Goal: Information Seeking & Learning: Learn about a topic

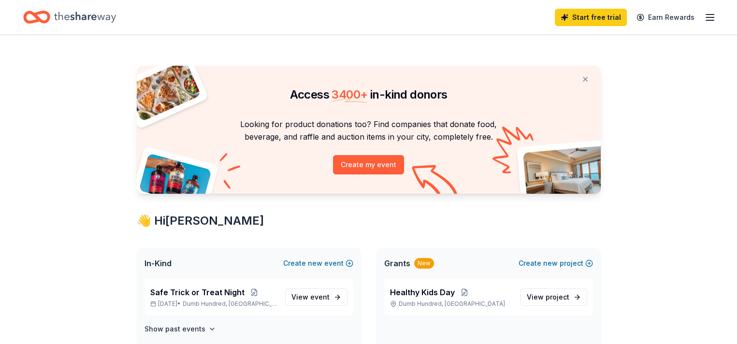
scroll to position [193, 0]
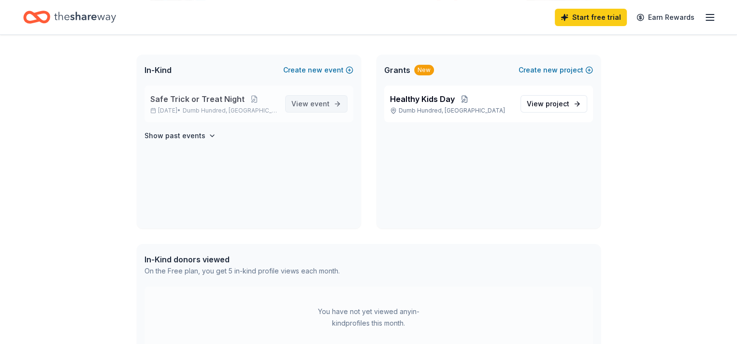
click at [317, 103] on span "event" at bounding box center [319, 104] width 19 height 8
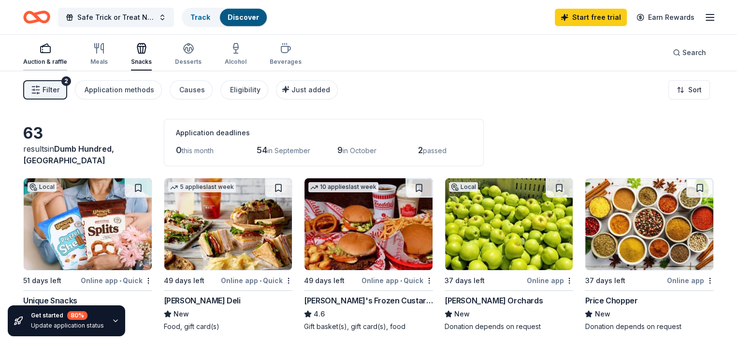
click at [67, 56] on div "Auction & raffle" at bounding box center [45, 54] width 44 height 23
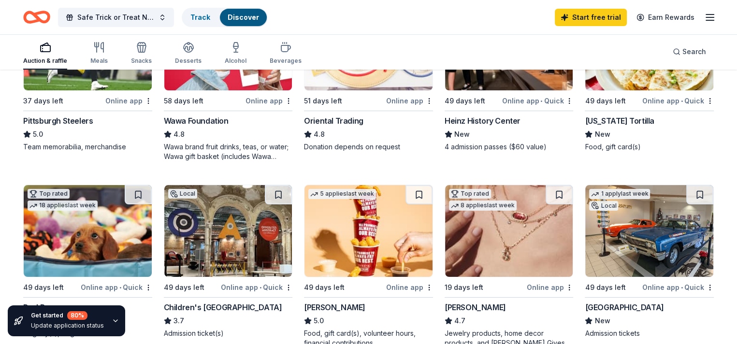
scroll to position [48, 0]
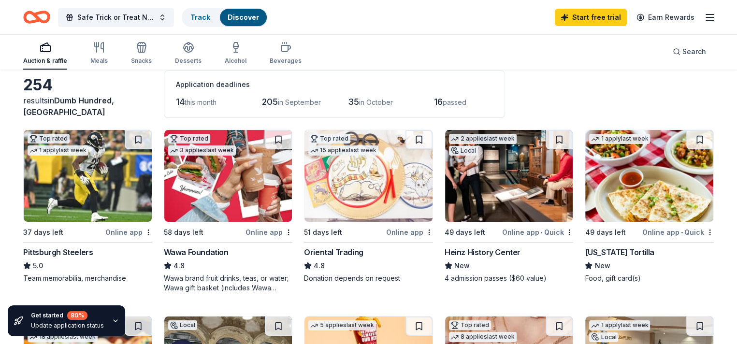
click at [252, 170] on img at bounding box center [228, 176] width 128 height 92
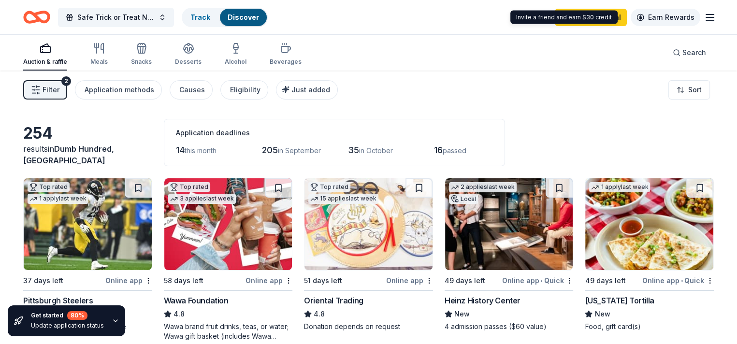
click at [661, 18] on link "Earn Rewards" at bounding box center [666, 17] width 70 height 17
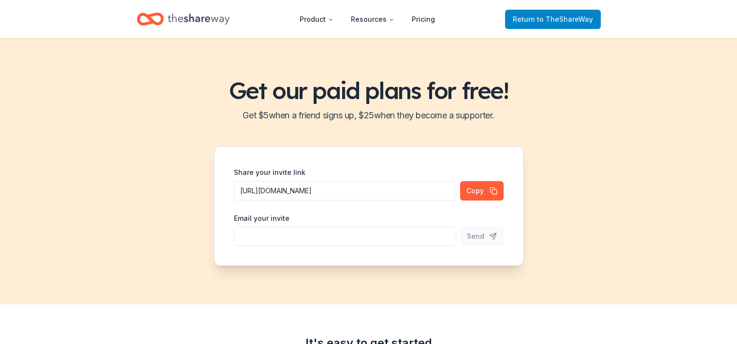
click at [532, 23] on span "Return to TheShareWay" at bounding box center [553, 20] width 80 height 12
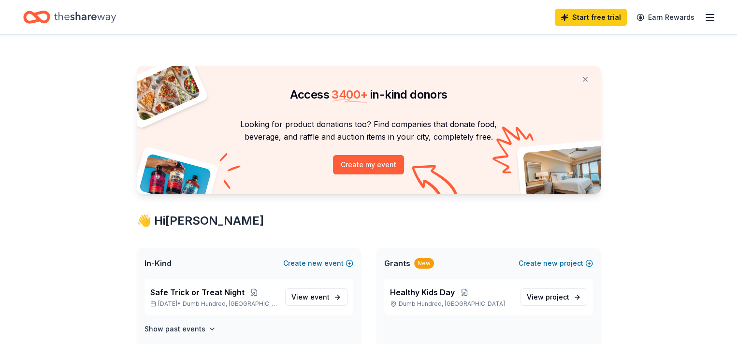
click at [706, 17] on line "button" at bounding box center [710, 17] width 8 height 0
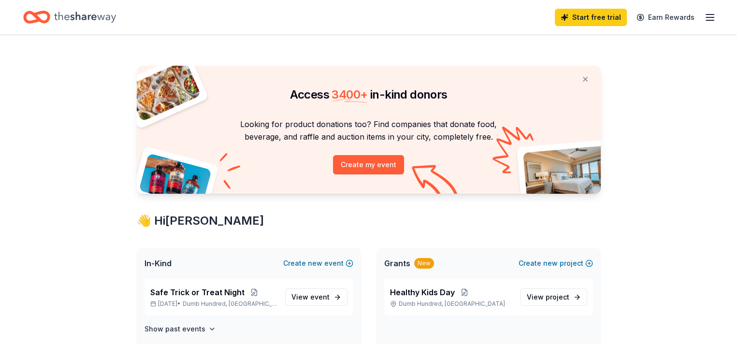
click at [80, 15] on icon "Home" at bounding box center [85, 17] width 62 height 20
click at [95, 15] on icon "Home" at bounding box center [85, 17] width 62 height 20
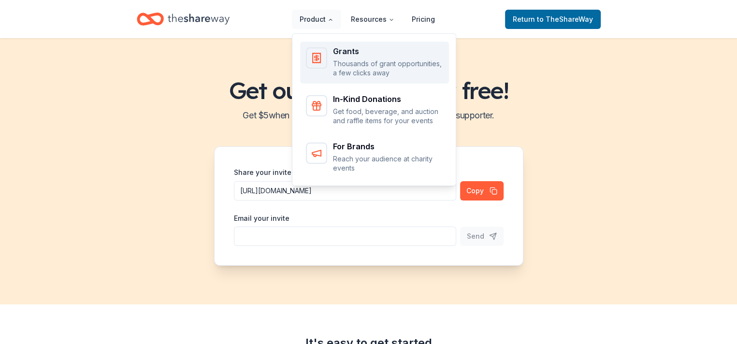
click at [346, 67] on p "Thousands of grant opportunities, a few clicks away" at bounding box center [388, 68] width 110 height 19
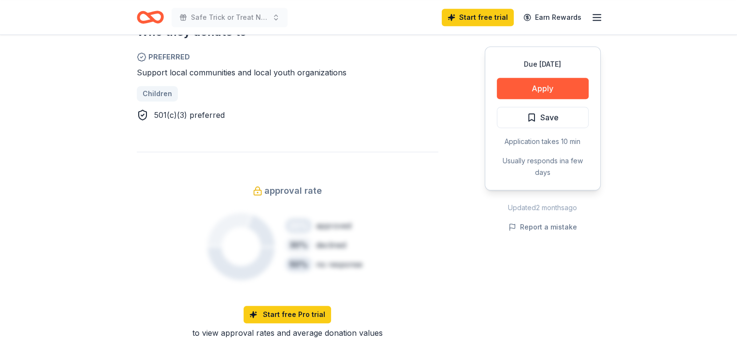
scroll to position [725, 0]
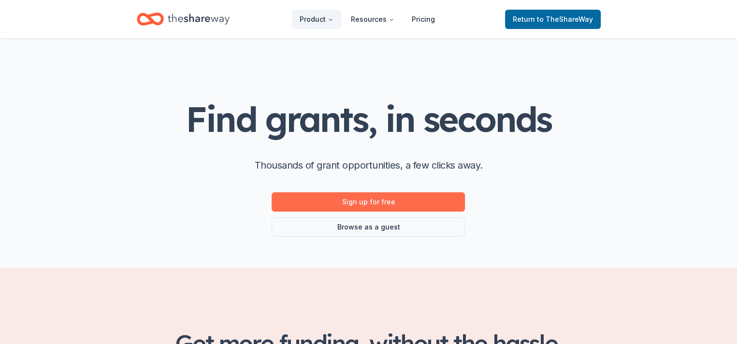
click at [354, 202] on link "Sign up for free" at bounding box center [368, 201] width 193 height 19
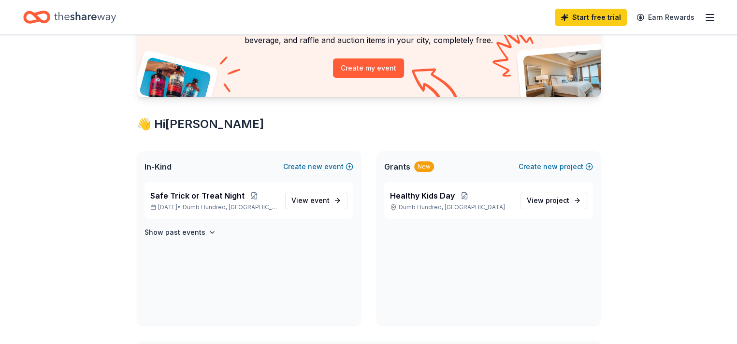
scroll to position [193, 0]
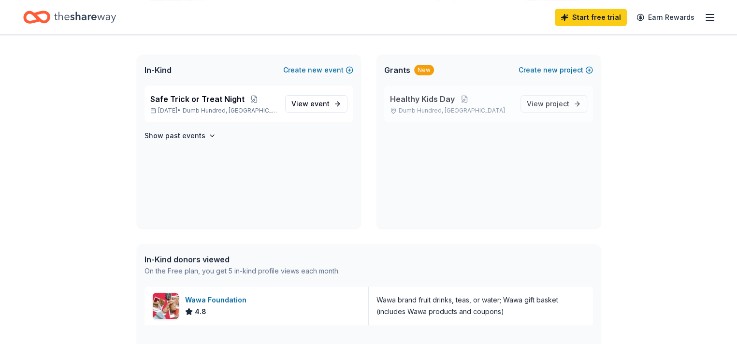
click at [416, 98] on span "Healthy Kids Day" at bounding box center [422, 99] width 65 height 12
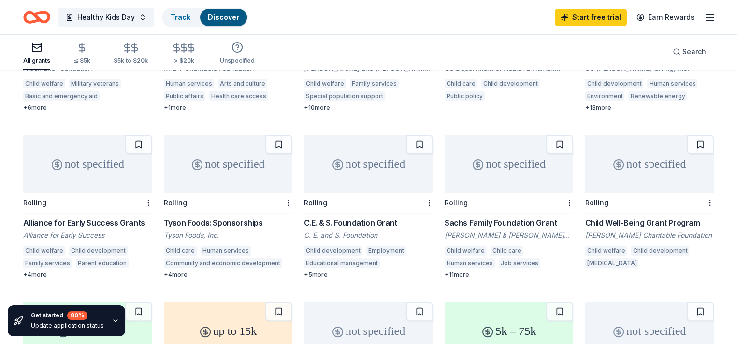
scroll to position [206, 0]
click at [617, 216] on div "Child Well-Being Grant Program" at bounding box center [649, 222] width 129 height 12
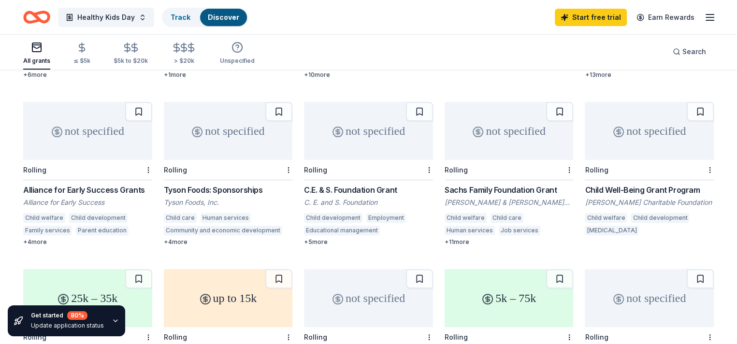
scroll to position [254, 0]
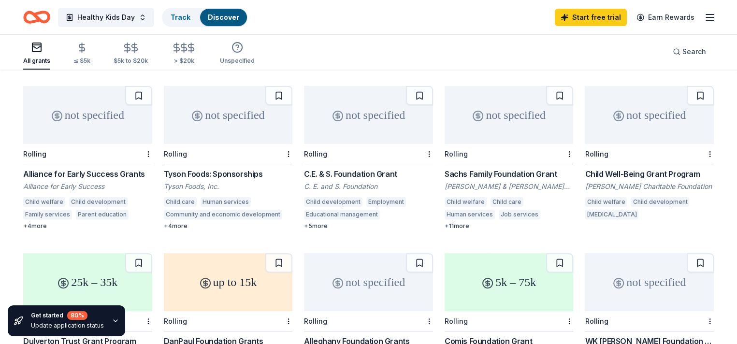
click at [224, 116] on div "not specified" at bounding box center [228, 115] width 129 height 58
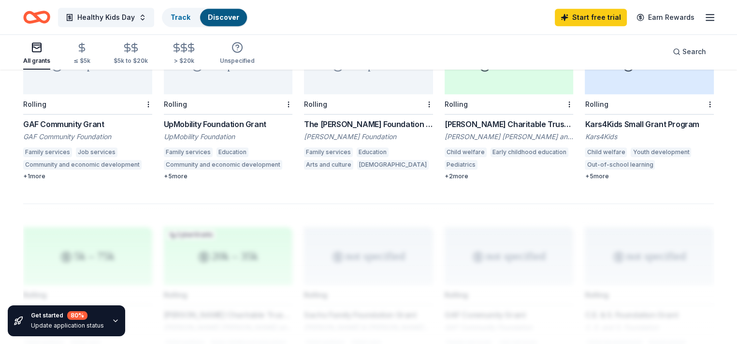
scroll to position [689, 0]
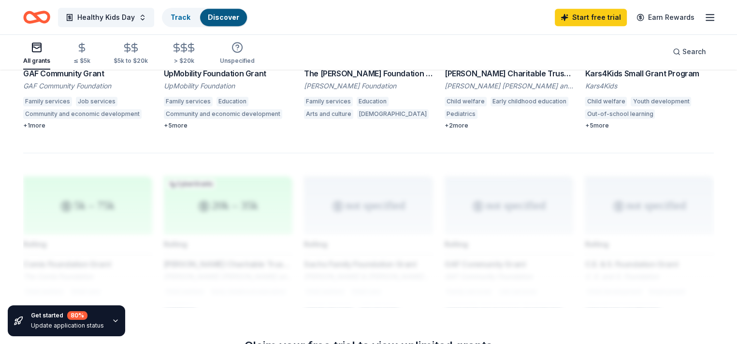
click at [93, 109] on div "Community and economic development" at bounding box center [82, 114] width 118 height 10
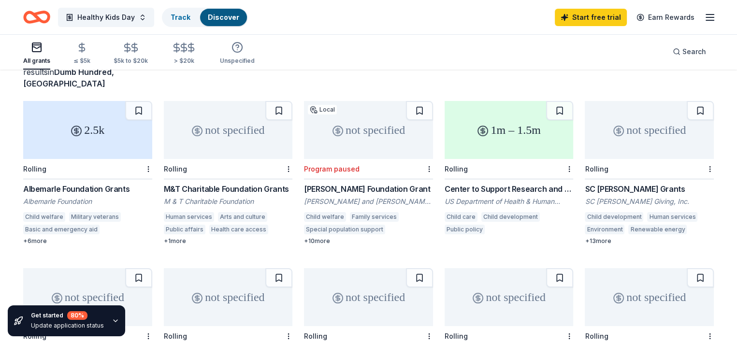
scroll to position [0, 0]
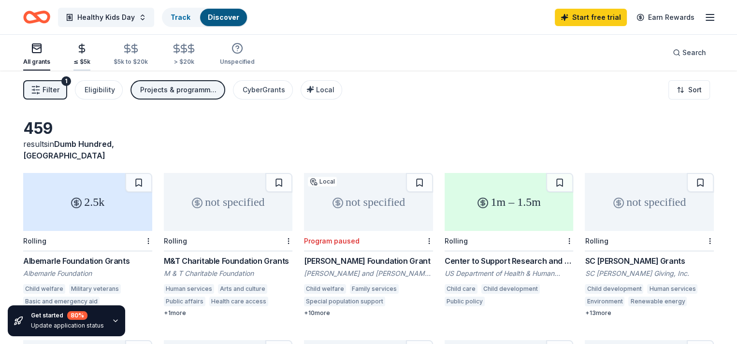
click at [87, 52] on icon "button" at bounding box center [81, 48] width 11 height 11
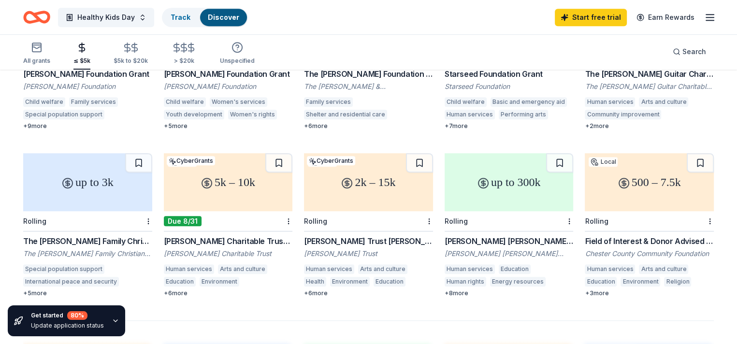
scroll to position [580, 0]
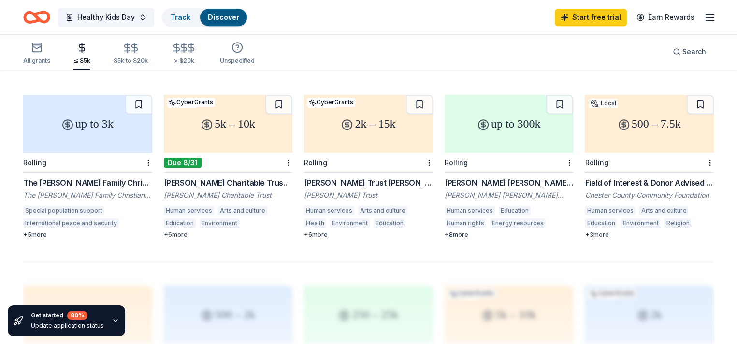
click at [211, 177] on div "[PERSON_NAME] Charitable Trust Grant" at bounding box center [228, 183] width 129 height 12
click at [241, 190] on div "[PERSON_NAME] Charitable Trust" at bounding box center [228, 195] width 129 height 10
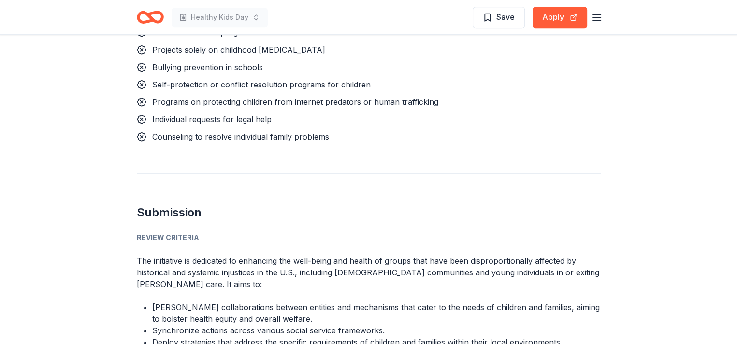
scroll to position [532, 0]
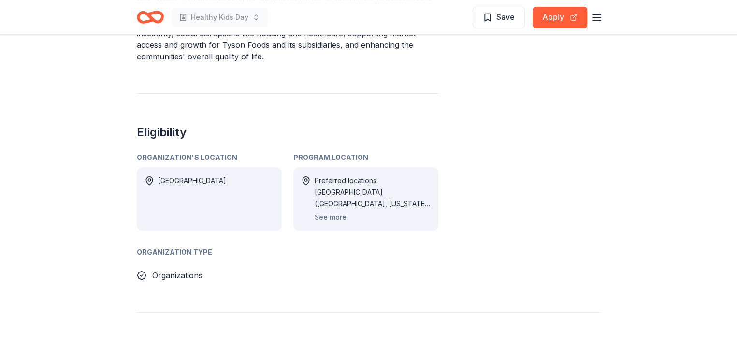
scroll to position [483, 0]
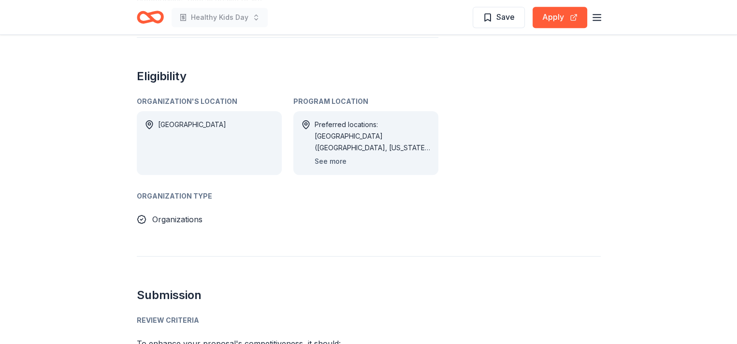
click at [336, 160] on button "See more" at bounding box center [331, 162] width 32 height 12
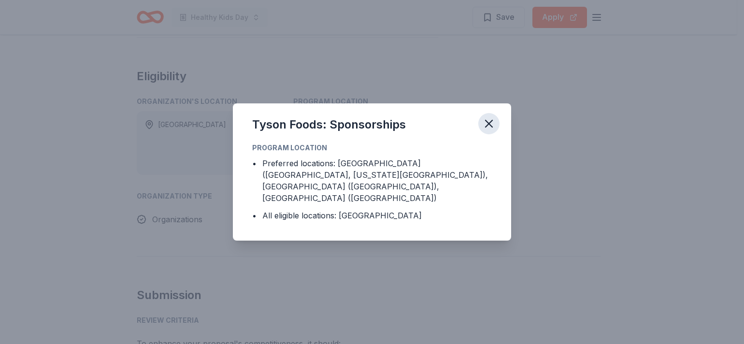
click at [490, 127] on icon "button" at bounding box center [489, 123] width 7 height 7
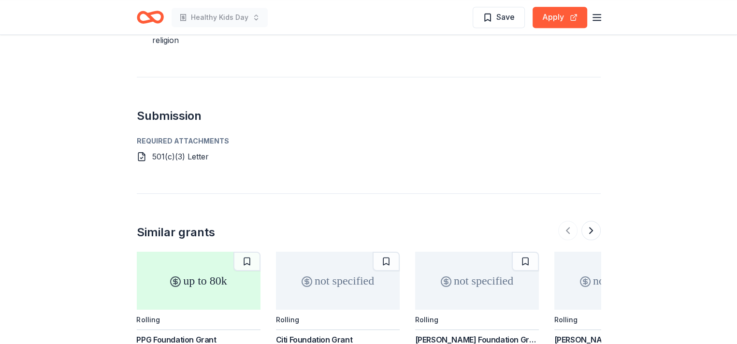
scroll to position [870, 0]
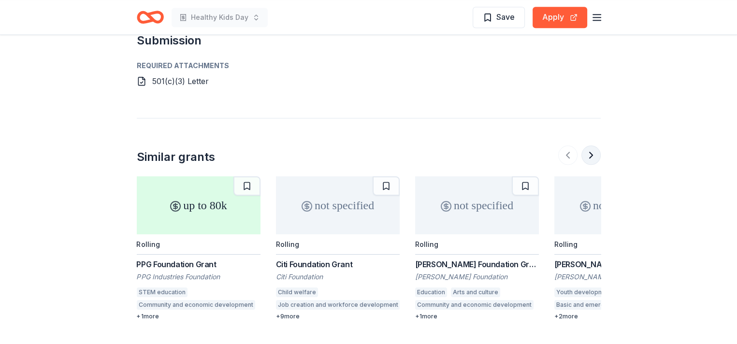
click at [597, 145] on button at bounding box center [590, 154] width 19 height 19
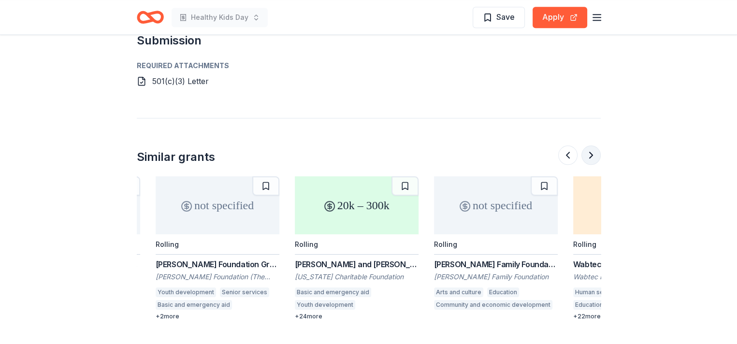
scroll to position [0, 417]
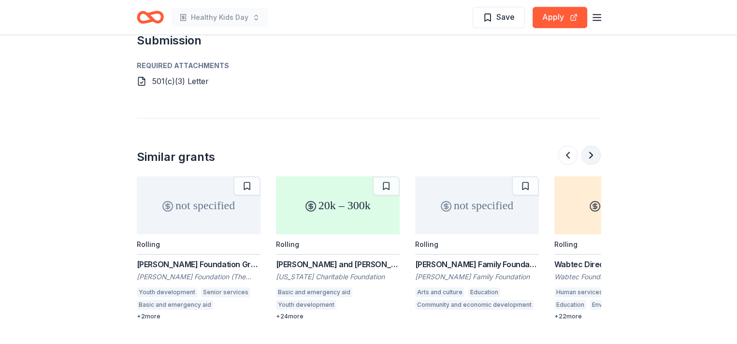
click at [597, 145] on button at bounding box center [590, 154] width 19 height 19
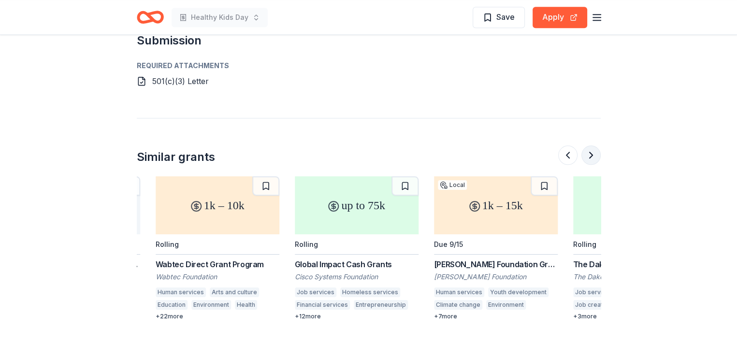
scroll to position [0, 835]
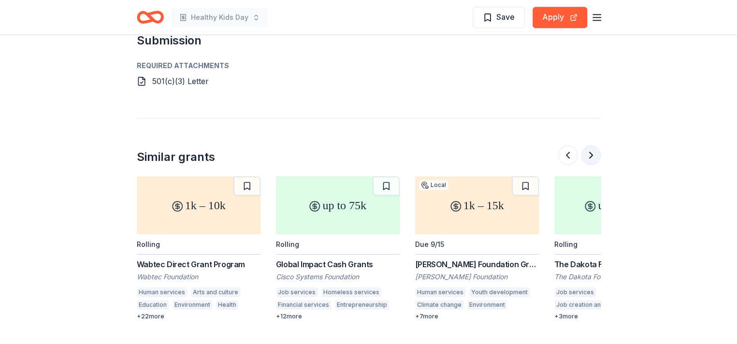
click at [597, 145] on button at bounding box center [590, 154] width 19 height 19
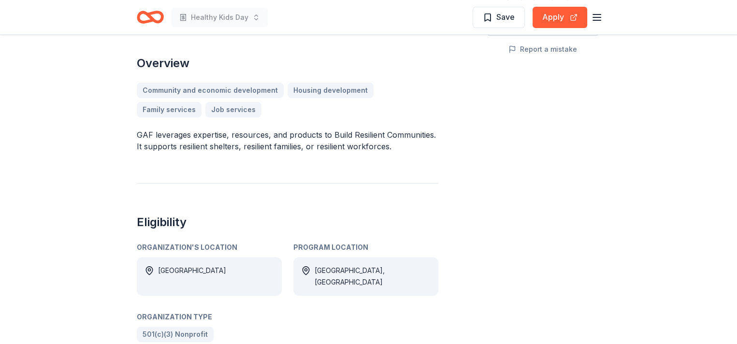
scroll to position [97, 0]
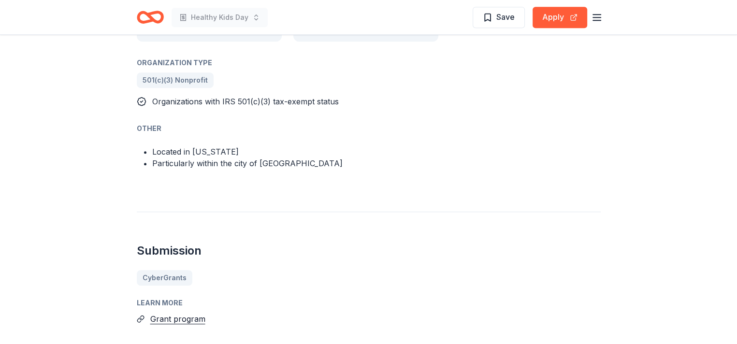
scroll to position [483, 0]
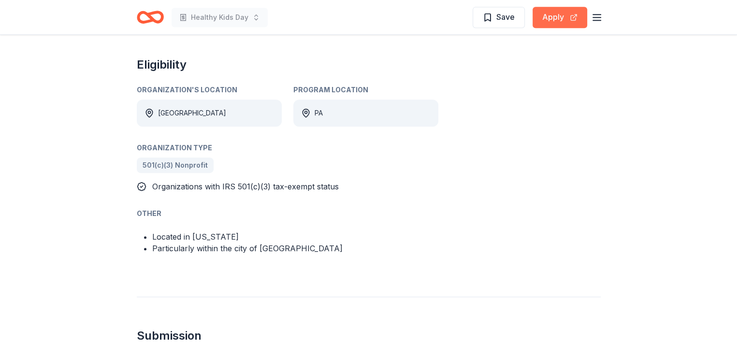
click at [555, 19] on button "Apply" at bounding box center [559, 17] width 55 height 21
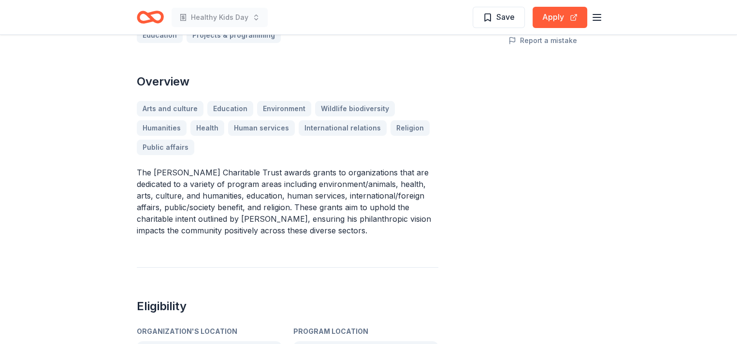
scroll to position [48, 0]
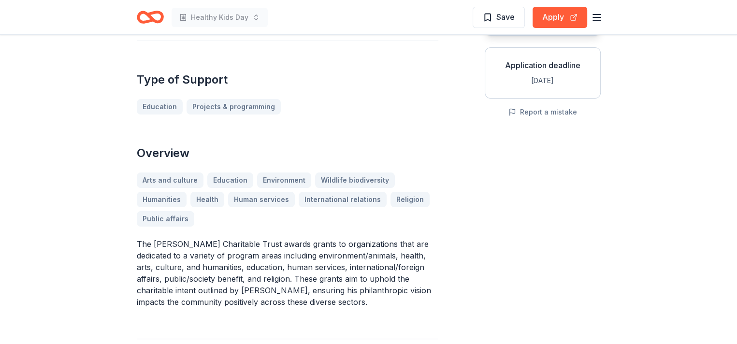
scroll to position [145, 0]
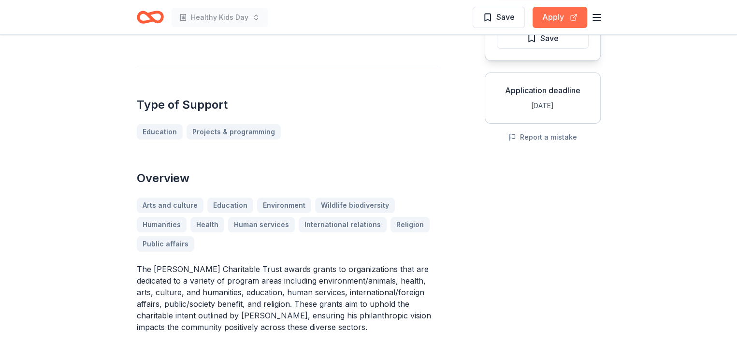
click at [547, 11] on button "Apply" at bounding box center [559, 17] width 55 height 21
